Goal: Transaction & Acquisition: Purchase product/service

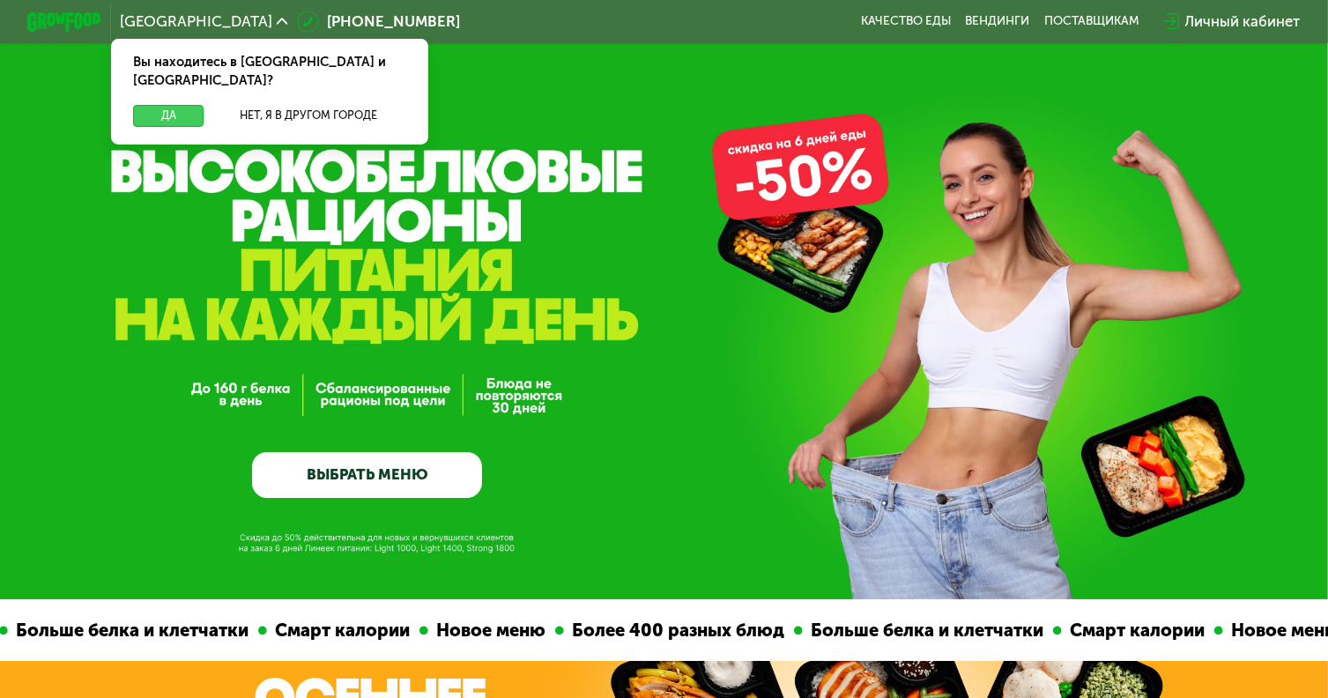
click at [173, 105] on button "Да" at bounding box center [168, 116] width 71 height 22
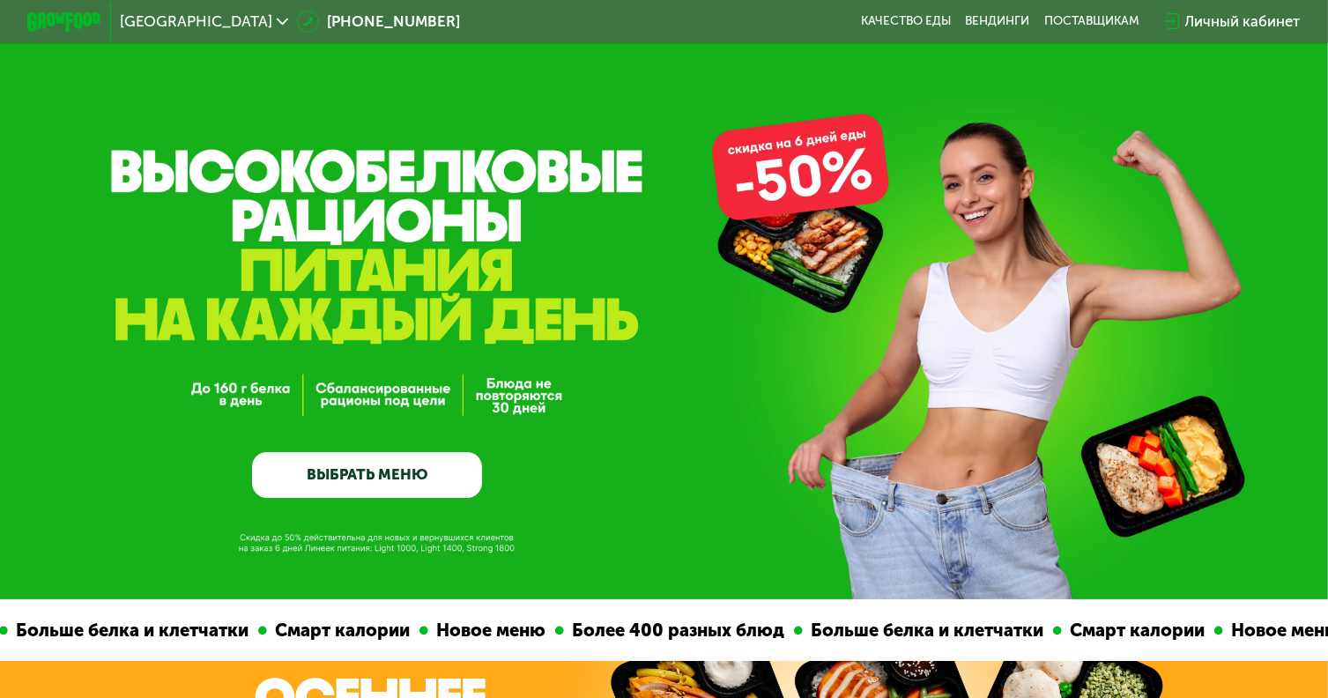
click at [311, 472] on link "ВЫБРАТЬ МЕНЮ" at bounding box center [367, 475] width 230 height 46
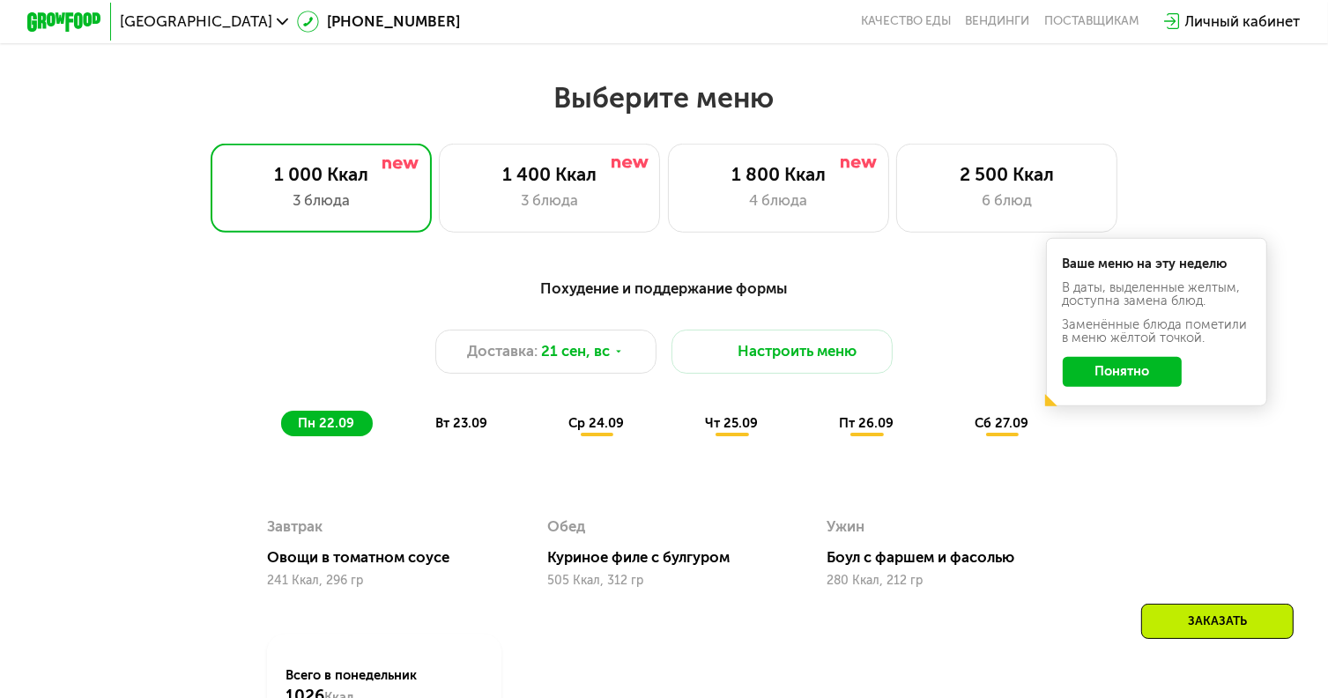
scroll to position [1174, 0]
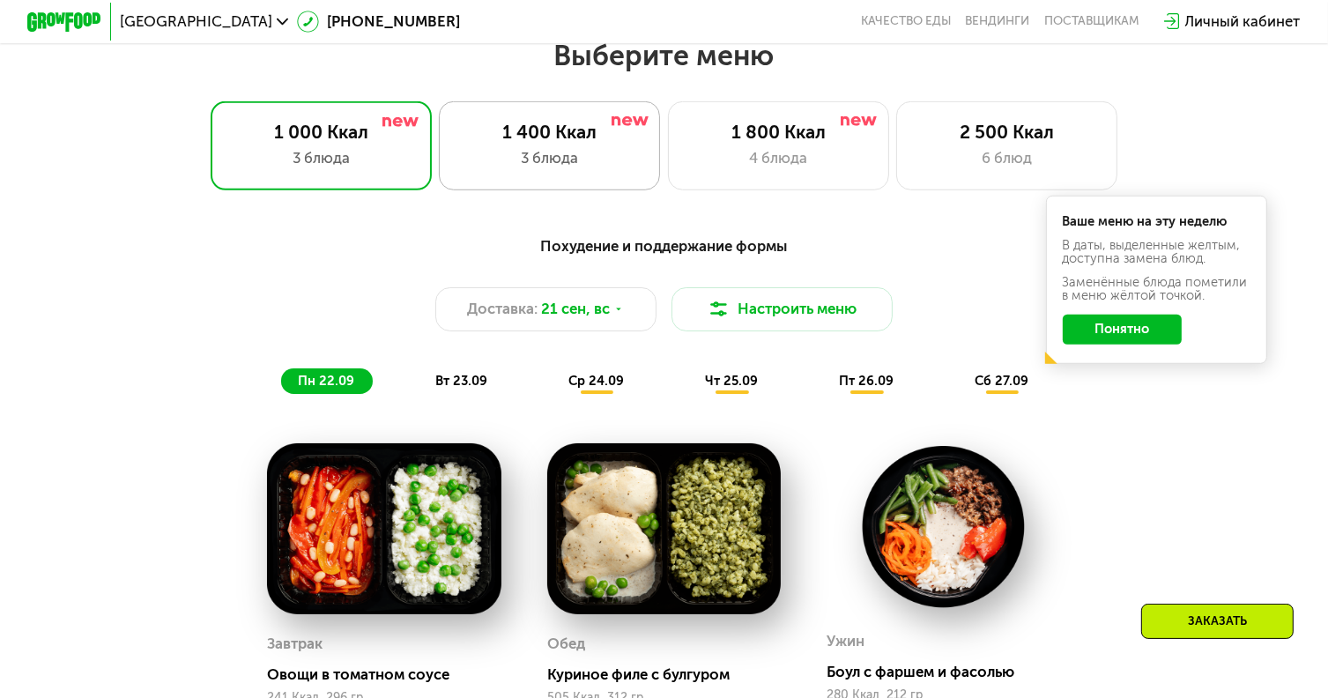
click at [562, 153] on div "3 блюда" at bounding box center [549, 158] width 182 height 22
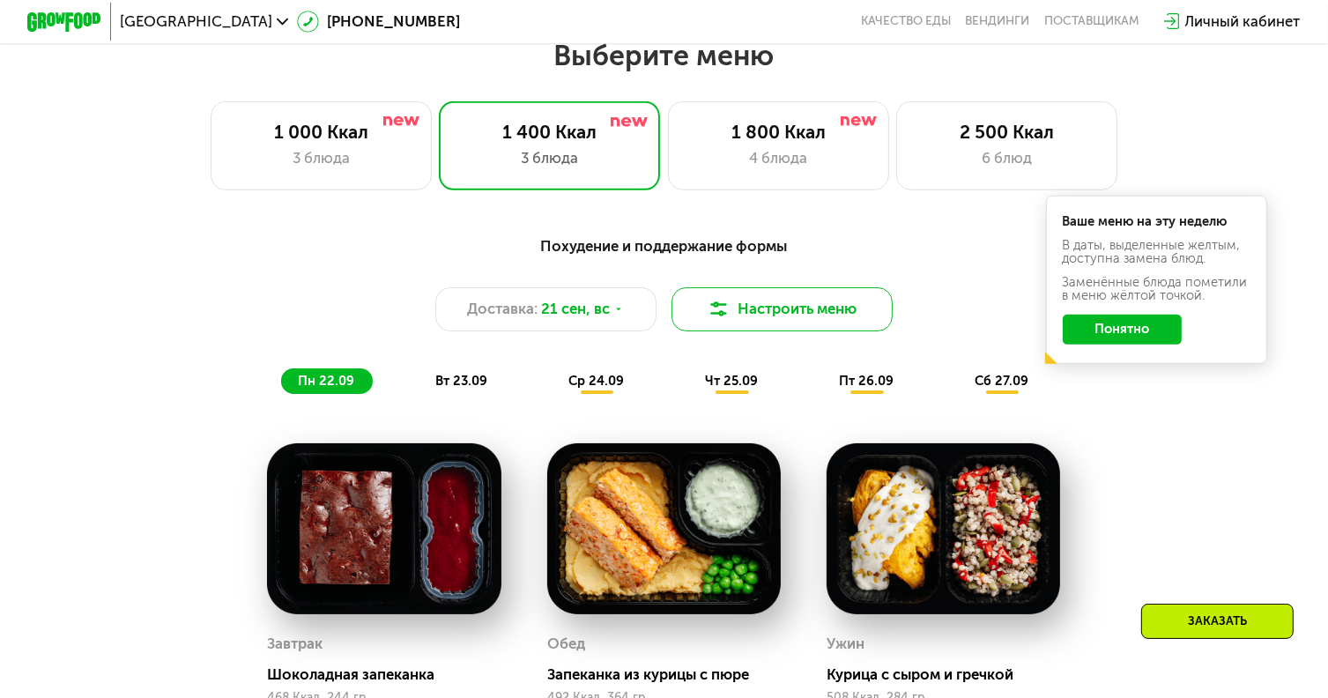
click at [759, 316] on button "Настроить меню" at bounding box center [782, 309] width 221 height 44
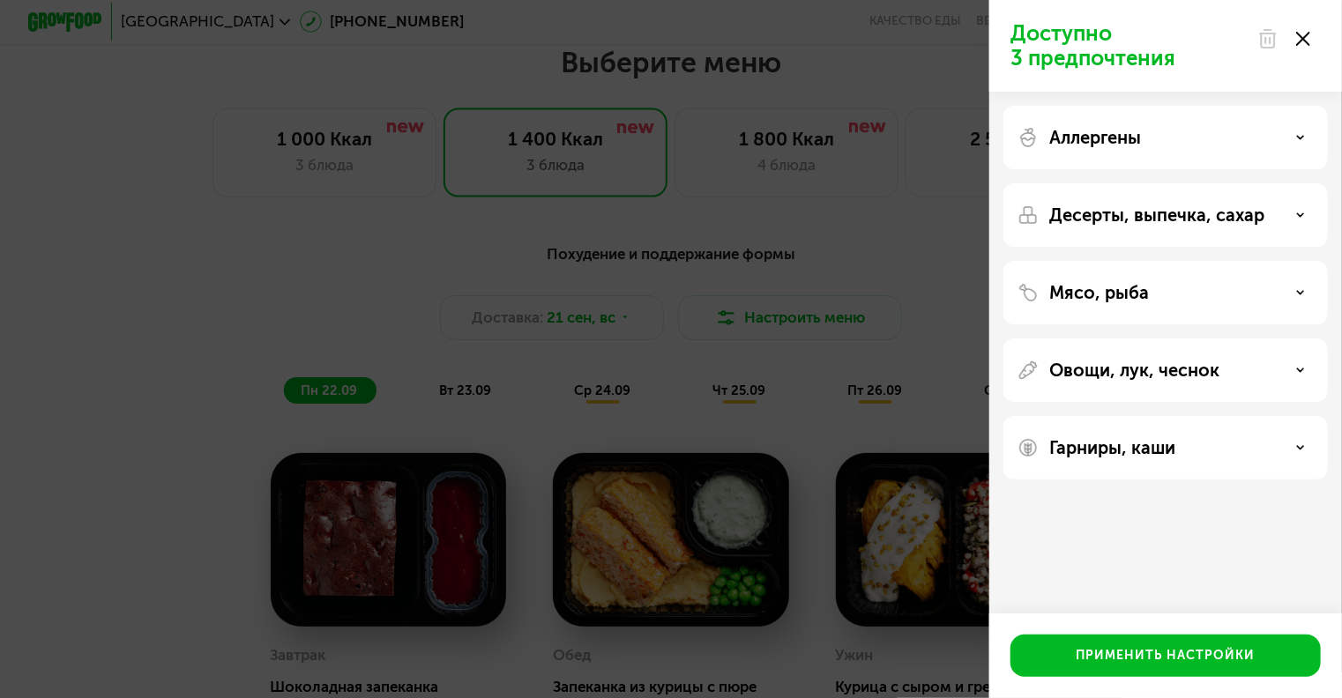
click at [1305, 32] on icon at bounding box center [1303, 39] width 14 height 14
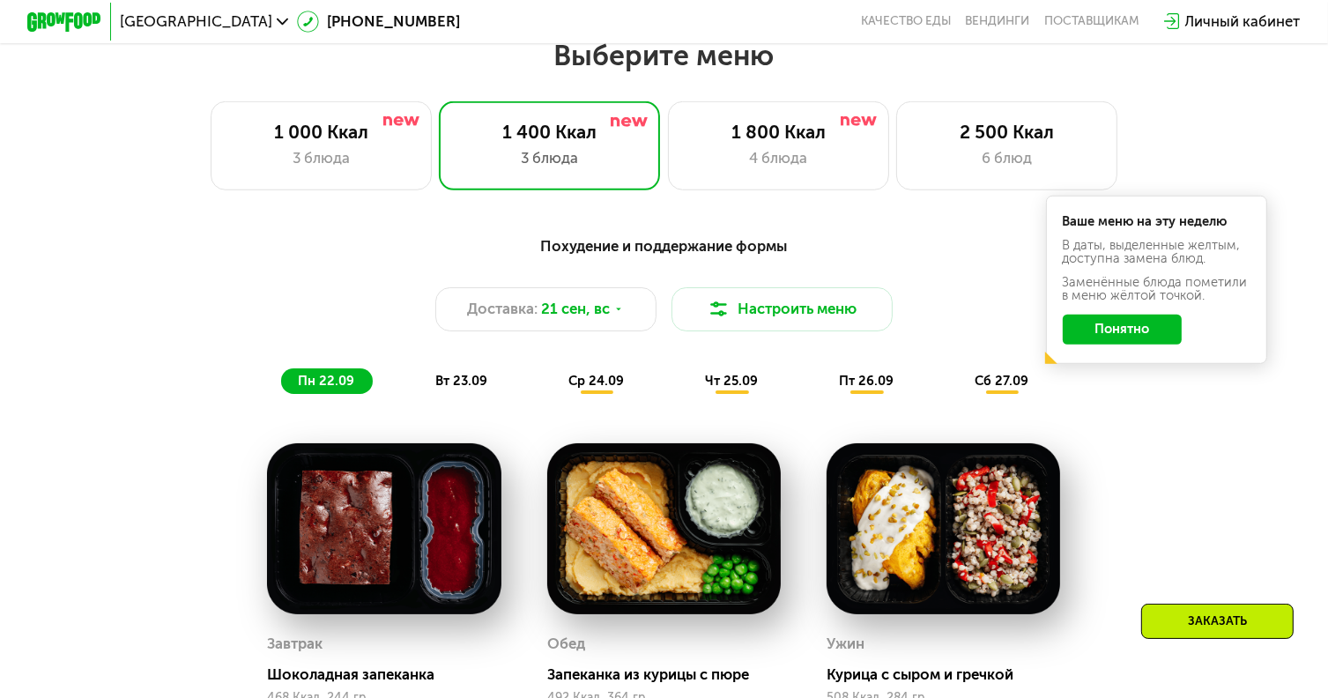
click at [1142, 338] on button "Понятно" at bounding box center [1122, 329] width 119 height 29
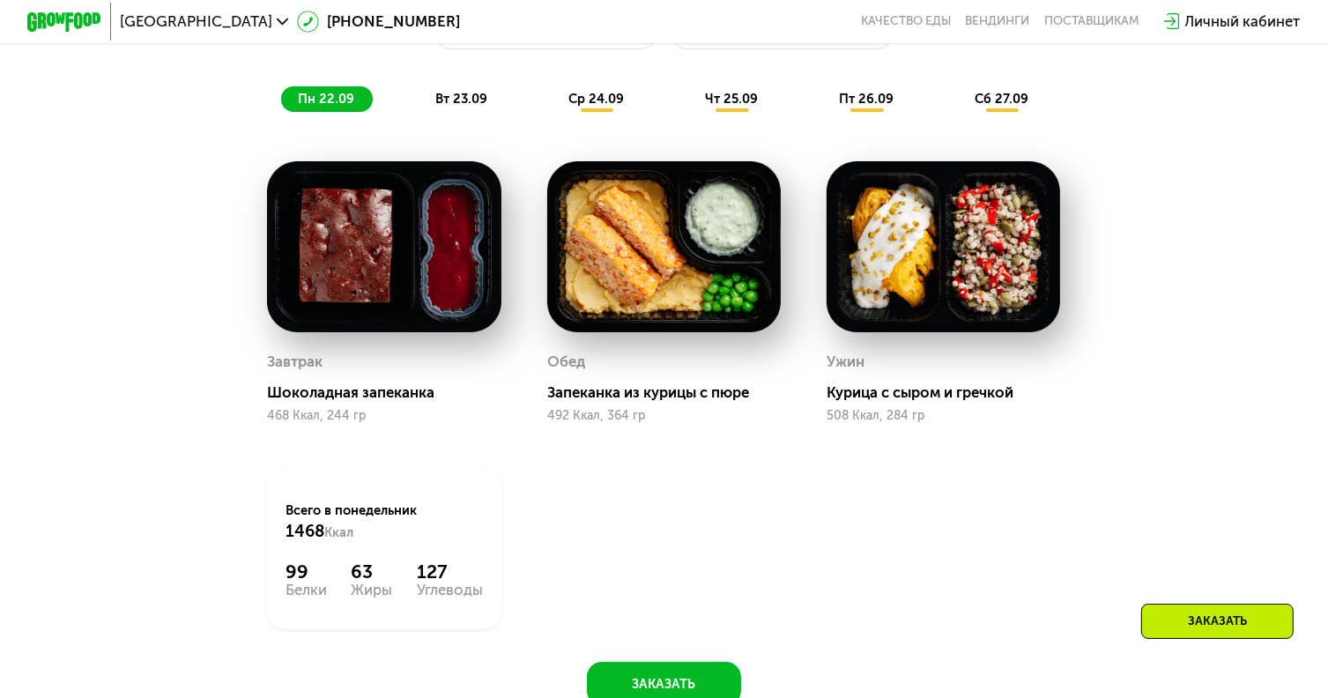
scroll to position [1455, 0]
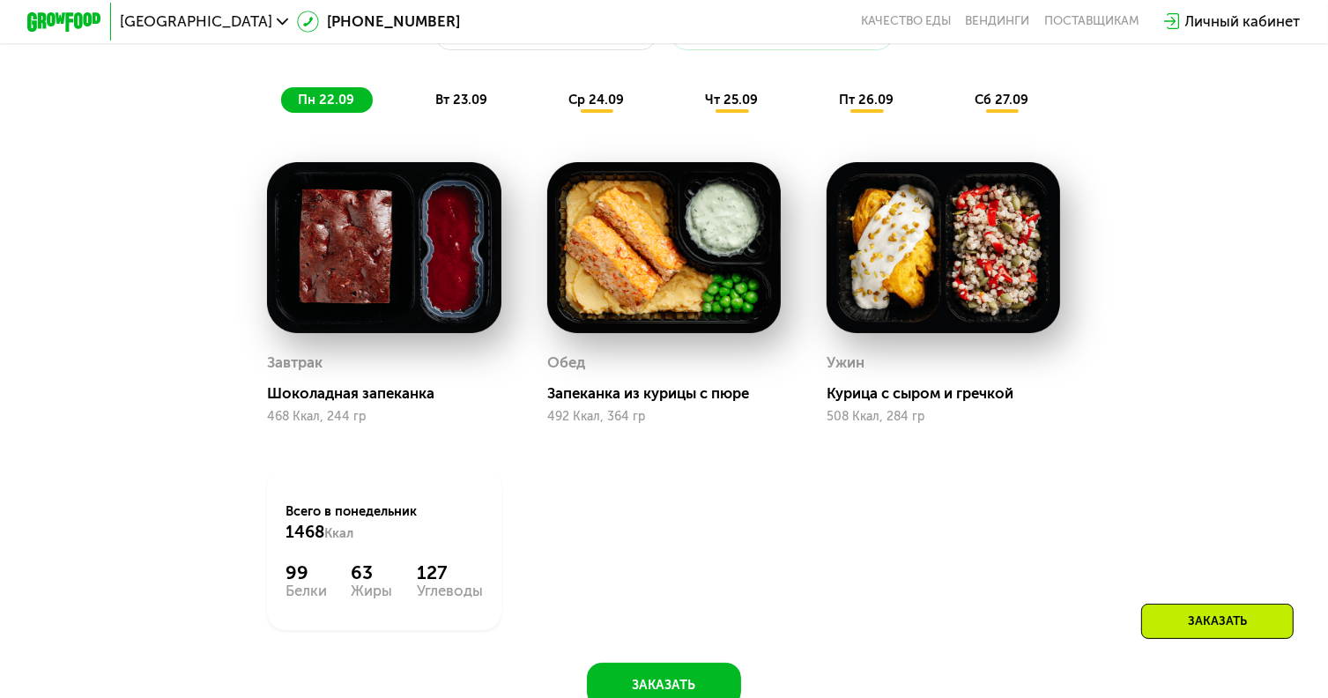
click at [431, 109] on div "вт 23.09" at bounding box center [462, 100] width 87 height 26
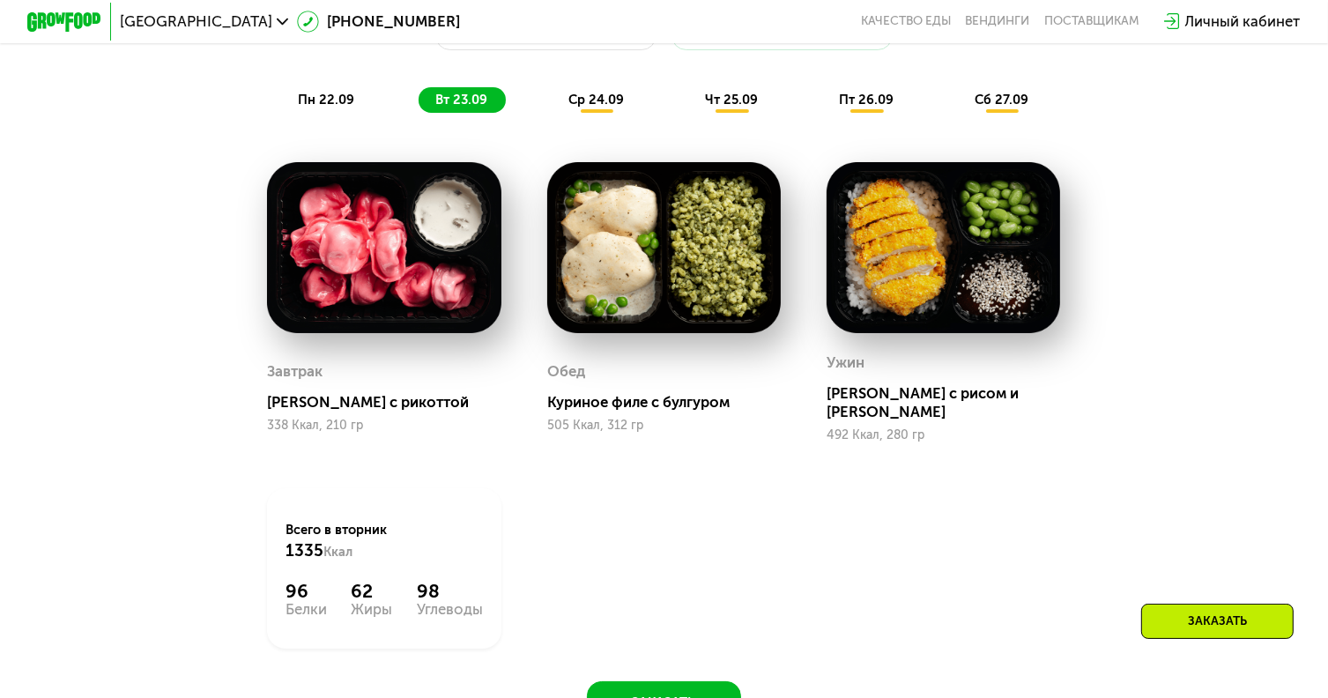
click at [575, 108] on span "ср 24.09" at bounding box center [597, 100] width 56 height 16
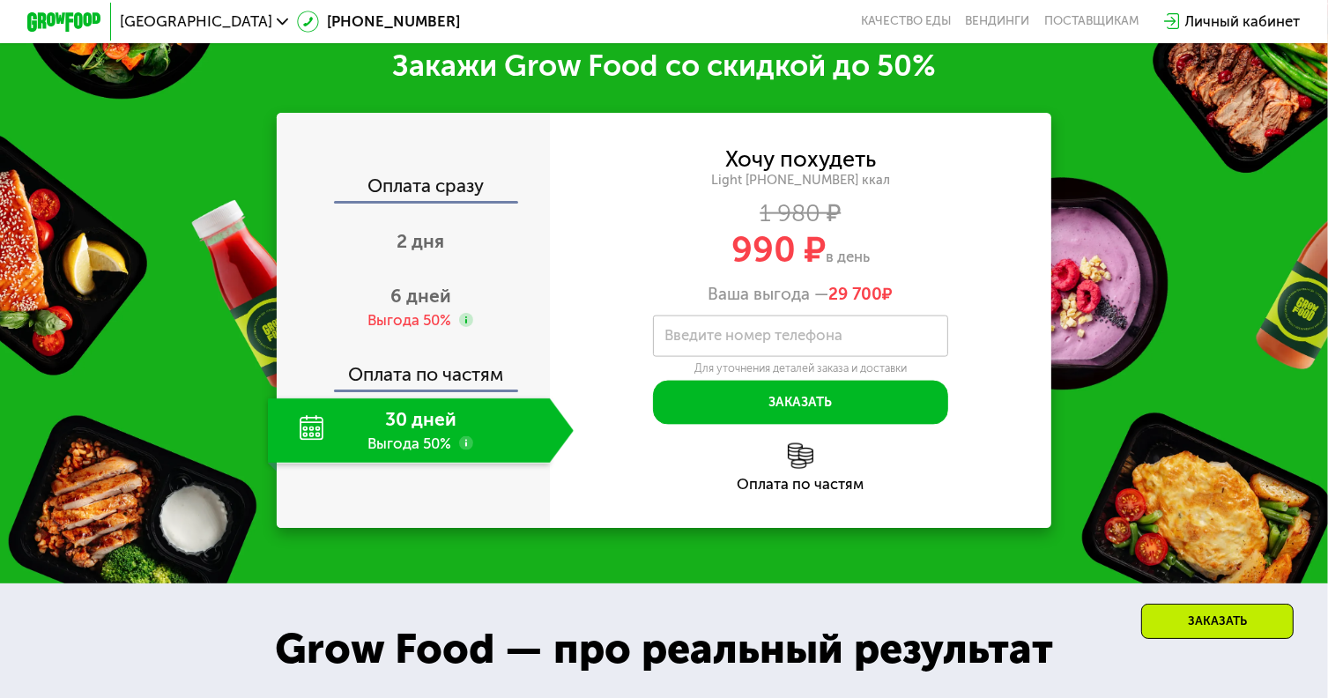
scroll to position [2324, 0]
click at [408, 307] on span "6 дней" at bounding box center [421, 296] width 61 height 22
